Goal: Task Accomplishment & Management: Use online tool/utility

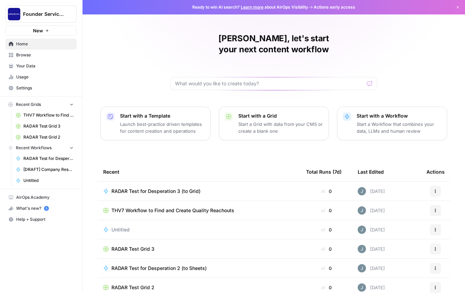
scroll to position [23, 0]
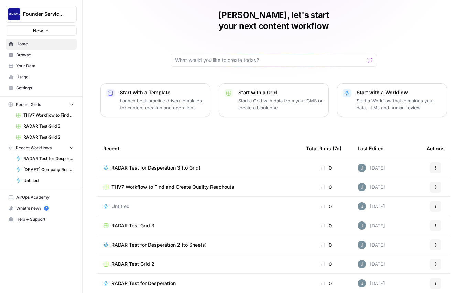
click at [243, 97] on p "Start a Grid with data from your CMS or create a blank one" at bounding box center [280, 104] width 85 height 14
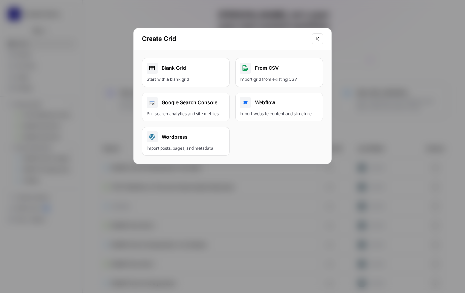
click at [315, 37] on icon "Close modal" at bounding box center [318, 39] width 6 height 6
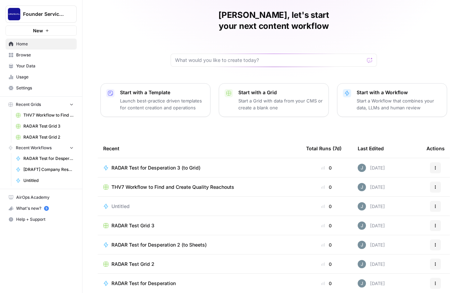
click at [42, 54] on span "Browse" at bounding box center [44, 55] width 57 height 6
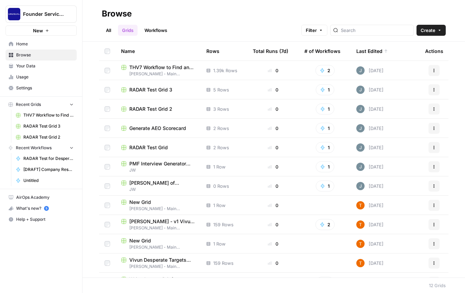
click at [158, 33] on link "Workflows" at bounding box center [155, 30] width 31 height 11
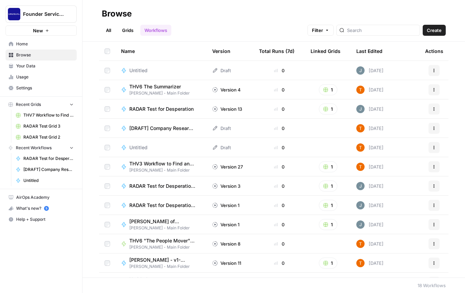
click at [165, 86] on span "THV6 The Summarizer" at bounding box center [156, 86] width 55 height 7
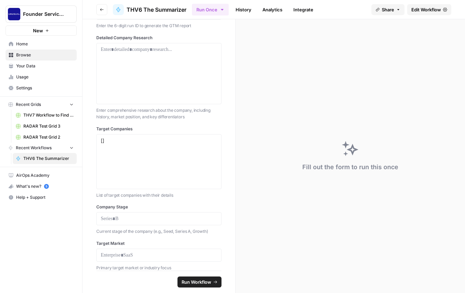
scroll to position [18, 0]
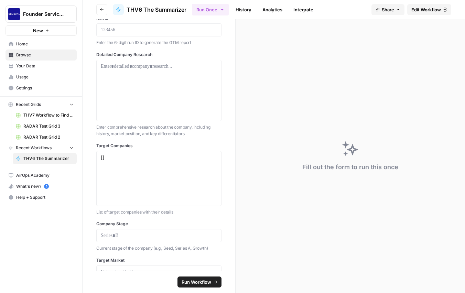
click at [429, 13] on link "Edit Workflow" at bounding box center [429, 9] width 44 height 11
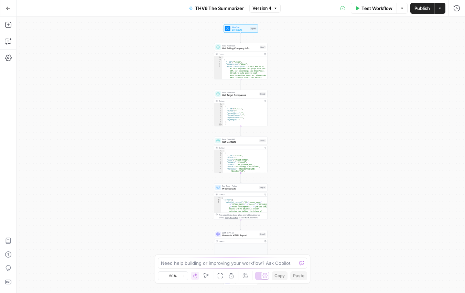
click at [250, 78] on div "[ { "__id" : "7136323" , "company_name" : "Vivun" , "Product Description" : "Vi…" at bounding box center [245, 83] width 46 height 55
click at [247, 69] on div "[ { "__id" : "7136323" , "company_name" : "Vivun" , "Product Description" : "Vi…" at bounding box center [245, 83] width 46 height 55
type textarea "**********"
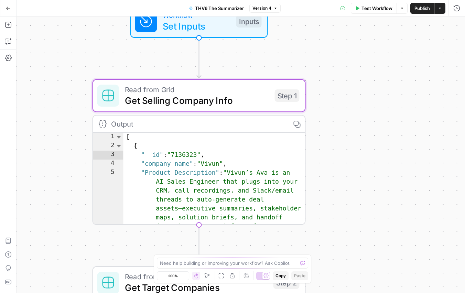
drag, startPoint x: 307, startPoint y: 81, endPoint x: 344, endPoint y: 205, distance: 129.2
click at [345, 205] on div "**********" at bounding box center [241, 155] width 448 height 276
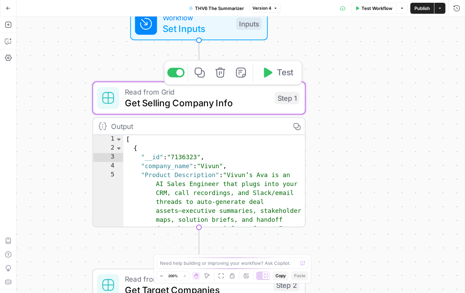
click at [193, 111] on div "Read from Grid Get Selling Company Info Step 1 Copy step Delete step Add Note T…" at bounding box center [198, 97] width 213 height 33
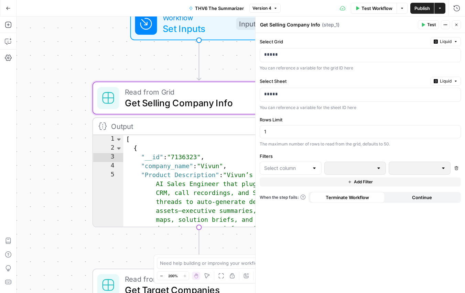
click at [455, 24] on icon "button" at bounding box center [456, 25] width 4 height 4
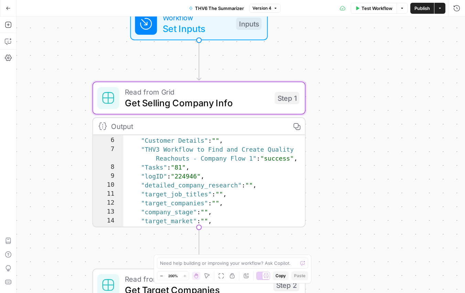
scroll to position [81, 0]
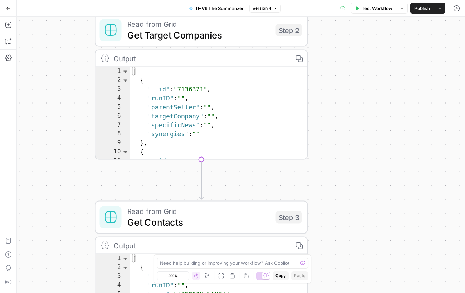
click at [8, 9] on icon "button" at bounding box center [8, 8] width 4 height 3
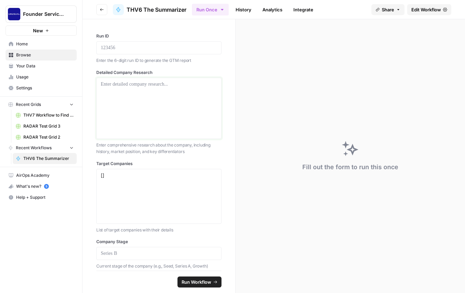
click at [141, 106] on div at bounding box center [159, 108] width 116 height 55
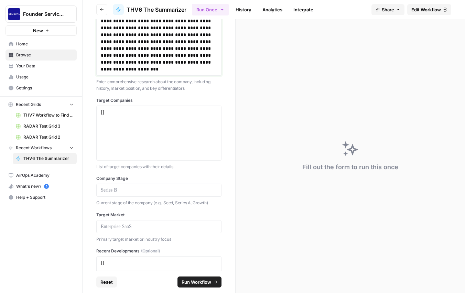
scroll to position [86, 0]
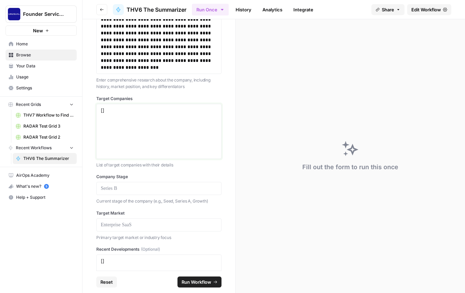
click at [147, 119] on textarea "[]" at bounding box center [159, 131] width 116 height 49
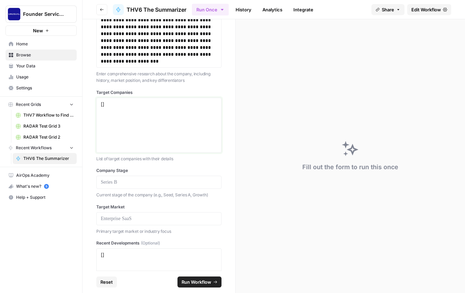
scroll to position [95, 0]
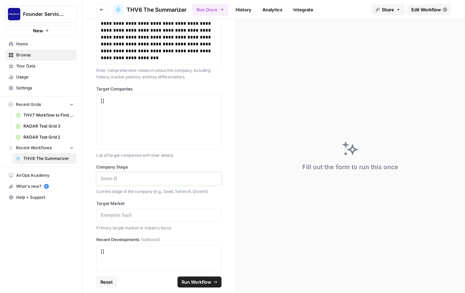
click at [173, 178] on p at bounding box center [159, 178] width 116 height 7
click at [188, 109] on textarea "[]" at bounding box center [159, 121] width 116 height 49
click at [185, 108] on textarea "[]" at bounding box center [159, 121] width 116 height 49
type textarea "["
paste textarea "SaaS companies looking to control costs and are transitioning from on-prem. The…"
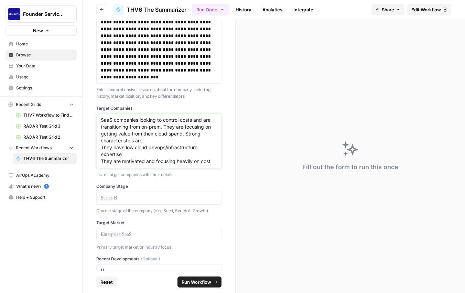
scroll to position [86, 0]
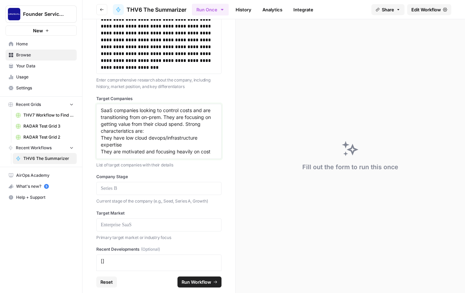
type textarea "SaaS companies looking to control costs and are transitioning from on-prem. The…"
click at [171, 191] on p at bounding box center [159, 188] width 116 height 7
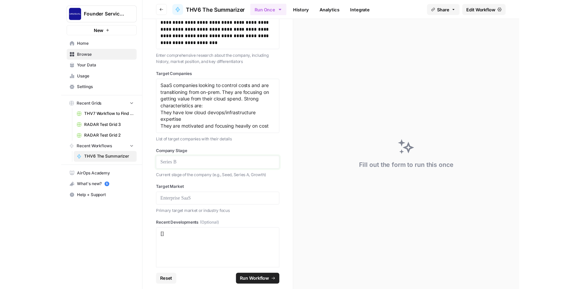
scroll to position [121, 0]
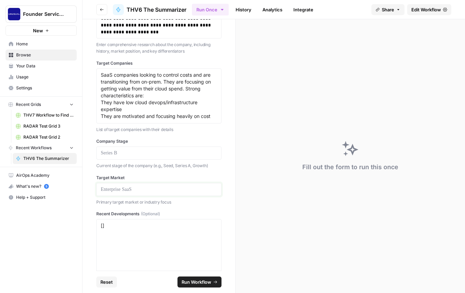
click at [171, 191] on p at bounding box center [159, 189] width 116 height 7
click at [161, 151] on p at bounding box center [159, 153] width 116 height 7
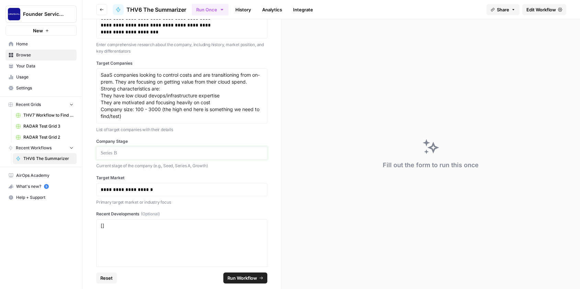
scroll to position [100, 0]
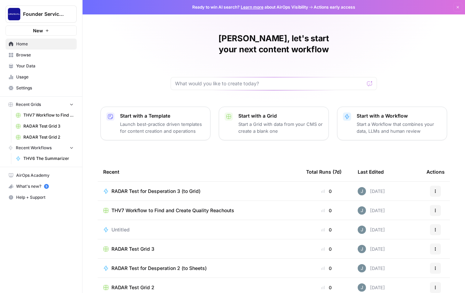
click at [177, 188] on span "RADAR Test for Desperation 3 (to Grid)" at bounding box center [155, 191] width 89 height 7
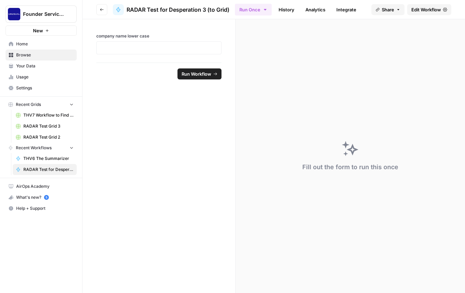
click at [42, 43] on span "Home" at bounding box center [44, 44] width 57 height 6
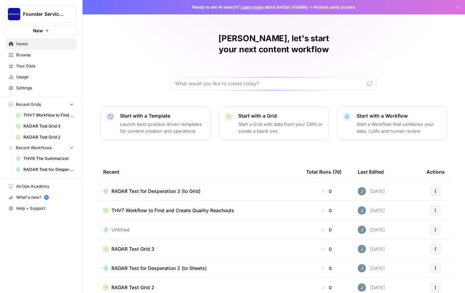
click at [156, 207] on span "THV7 Workflow to Find and Create Quality Reachouts" at bounding box center [172, 210] width 123 height 7
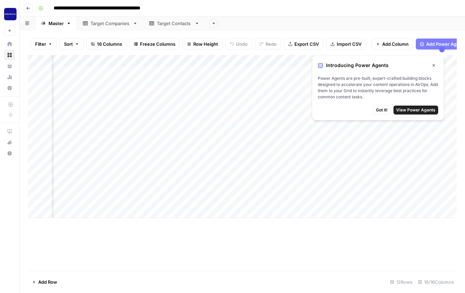
scroll to position [0, 418]
click at [172, 94] on div "Add Column" at bounding box center [242, 136] width 429 height 163
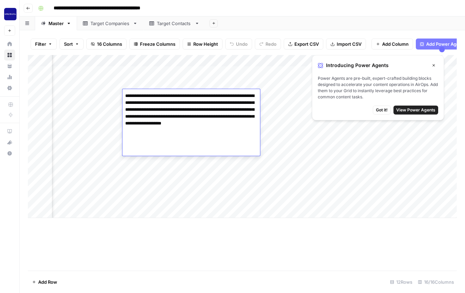
click at [202, 80] on div "Add Column" at bounding box center [242, 136] width 429 height 163
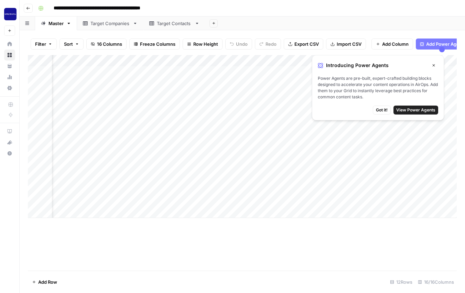
scroll to position [0, 70]
click at [244, 198] on div "Add Column" at bounding box center [242, 136] width 429 height 163
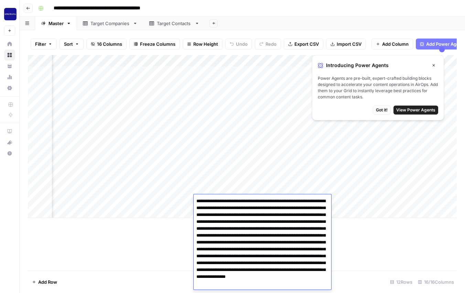
scroll to position [6, 0]
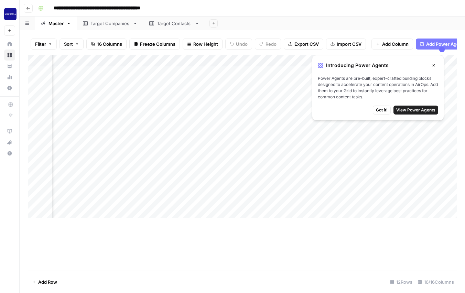
click at [166, 204] on div "Add Column" at bounding box center [242, 136] width 429 height 163
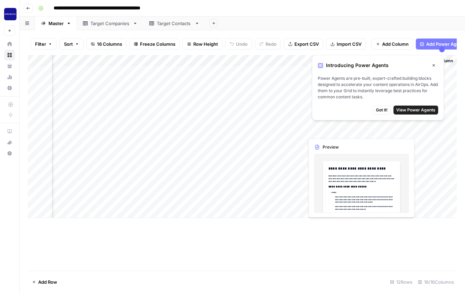
click at [384, 107] on span "Got it!" at bounding box center [382, 110] width 12 height 6
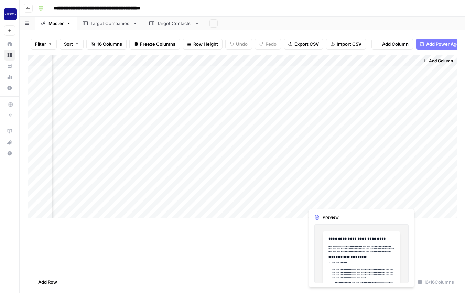
click at [376, 199] on div "Add Column" at bounding box center [242, 136] width 429 height 163
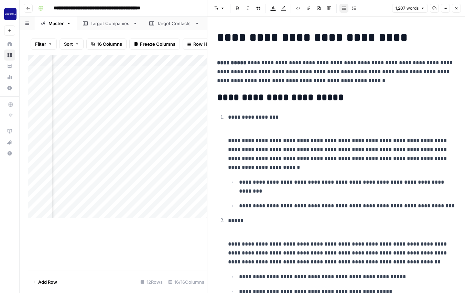
click at [454, 10] on icon "button" at bounding box center [456, 8] width 4 height 4
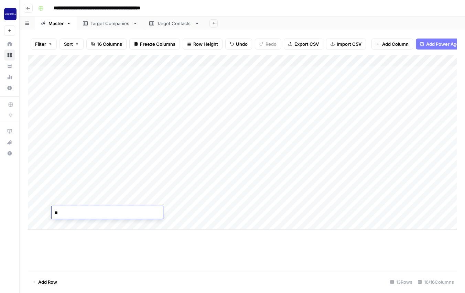
type textarea "*"
type textarea "**********"
click at [86, 215] on div "Add Column" at bounding box center [242, 142] width 429 height 175
click at [79, 213] on textarea "**********" at bounding box center [107, 213] width 111 height 10
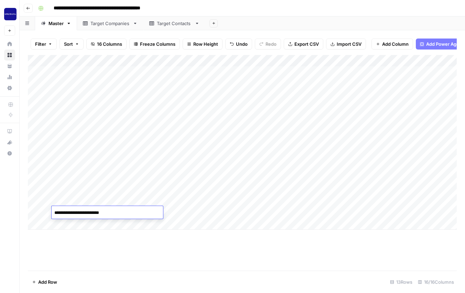
drag, startPoint x: 78, startPoint y: 213, endPoint x: 145, endPoint y: 212, distance: 67.0
click at [145, 213] on textarea "**********" at bounding box center [107, 213] width 111 height 10
type textarea "**********"
click at [226, 208] on div "Add Column" at bounding box center [242, 142] width 429 height 175
click at [184, 210] on div "Add Column" at bounding box center [242, 142] width 429 height 175
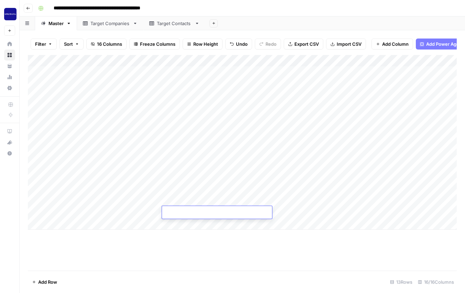
type textarea "**********"
click at [296, 214] on div "Add Column" at bounding box center [242, 142] width 429 height 175
type textarea "**********"
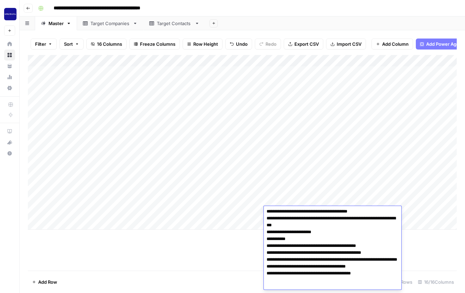
scroll to position [31, 0]
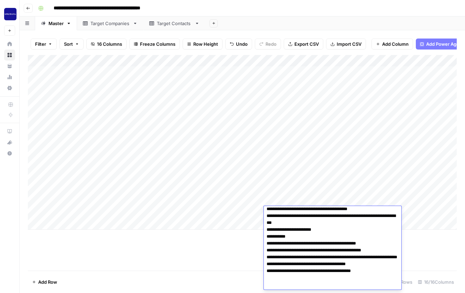
click at [325, 198] on div "Add Column" at bounding box center [242, 142] width 429 height 175
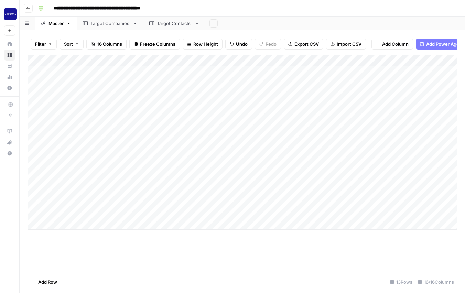
click at [324, 212] on div "Add Column" at bounding box center [242, 142] width 429 height 175
click at [324, 200] on div "Add Column" at bounding box center [242, 142] width 429 height 175
click at [360, 208] on div "Add Column" at bounding box center [242, 142] width 429 height 175
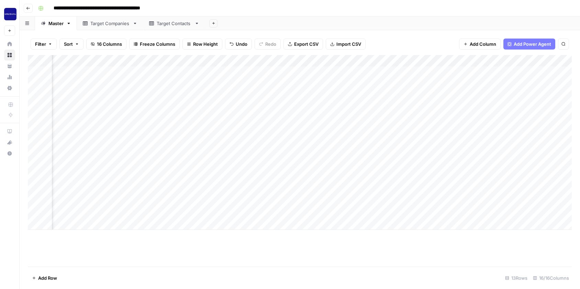
scroll to position [0, 196]
